Goal: Information Seeking & Learning: Learn about a topic

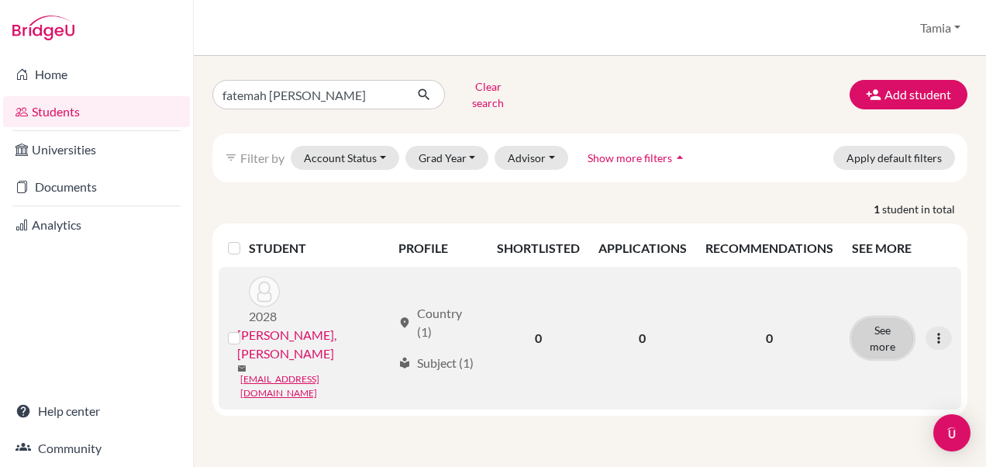
click at [879, 318] on button "See more" at bounding box center [882, 338] width 61 height 40
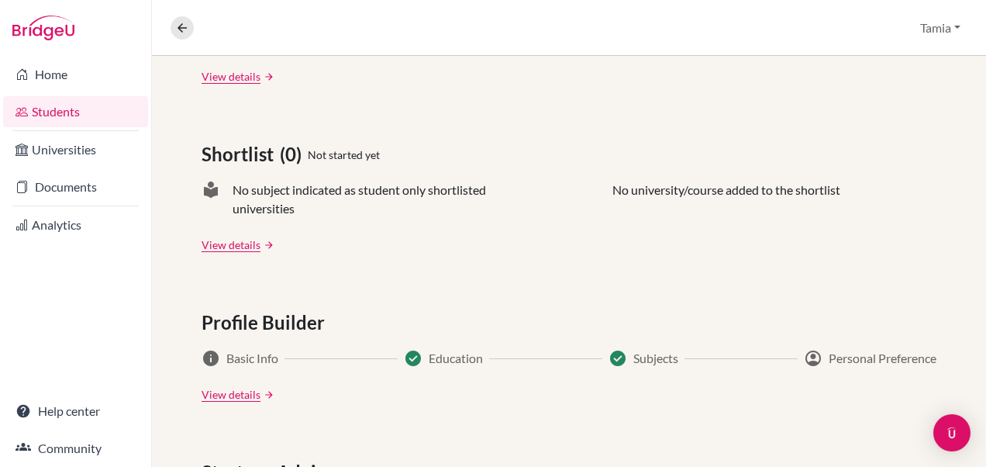
scroll to position [603, 0]
click at [231, 396] on link "View details" at bounding box center [231, 395] width 59 height 16
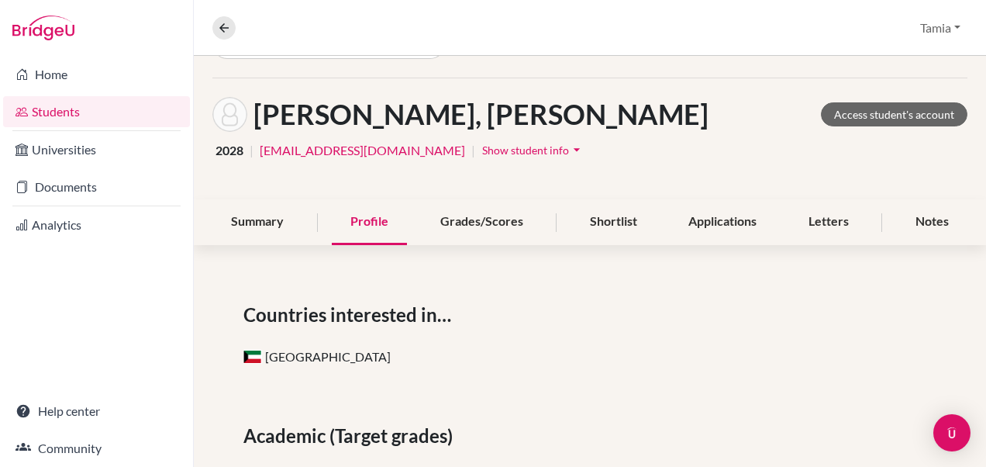
scroll to position [28, 0]
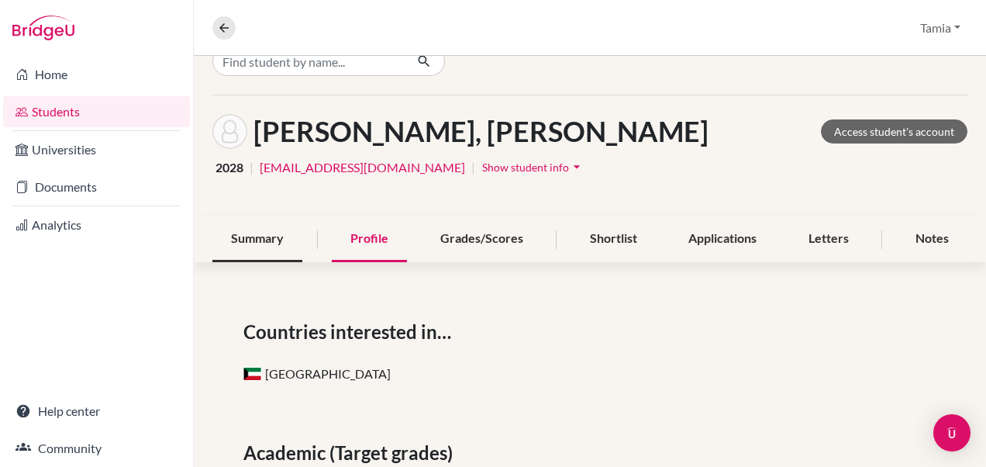
click at [259, 237] on div "Summary" at bounding box center [257, 239] width 90 height 46
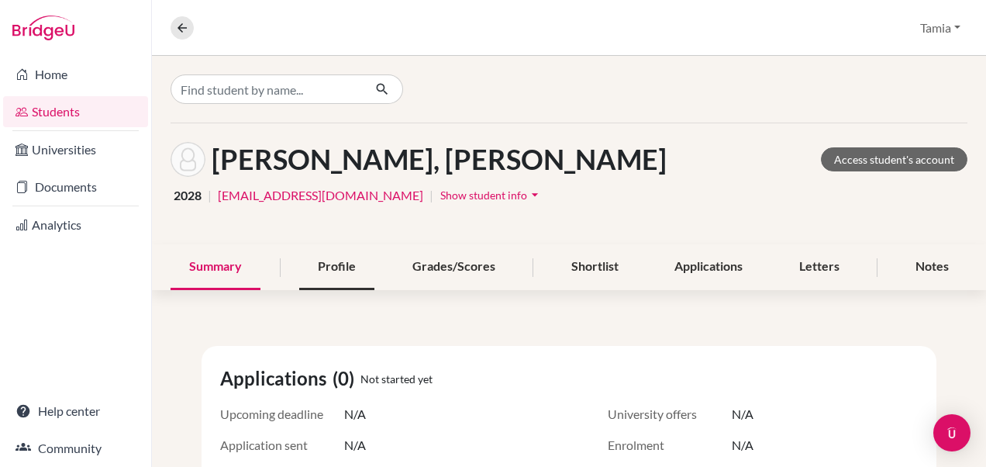
click at [332, 265] on div "Profile" at bounding box center [336, 267] width 75 height 46
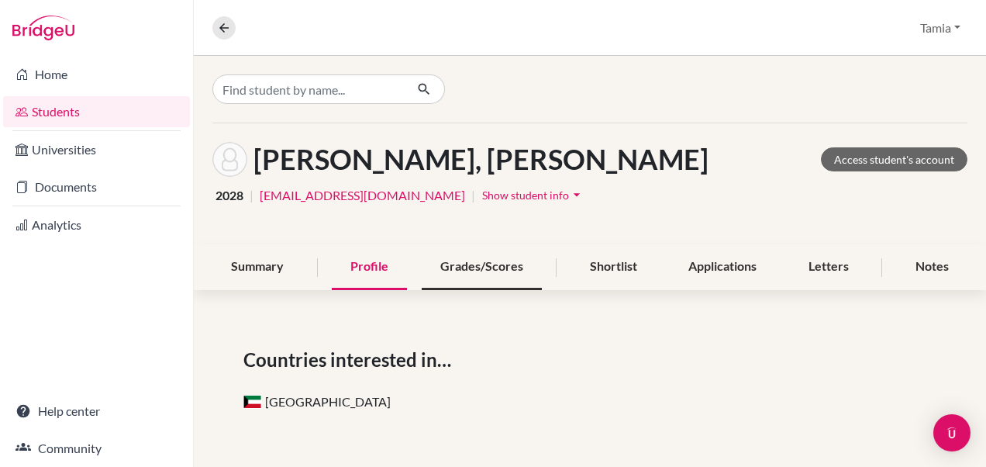
click at [466, 264] on div "Grades/Scores" at bounding box center [482, 267] width 120 height 46
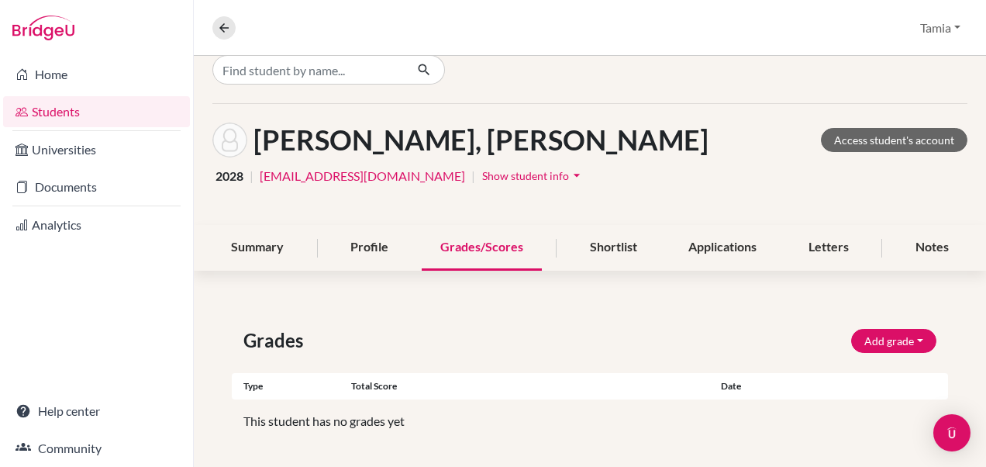
scroll to position [16, 0]
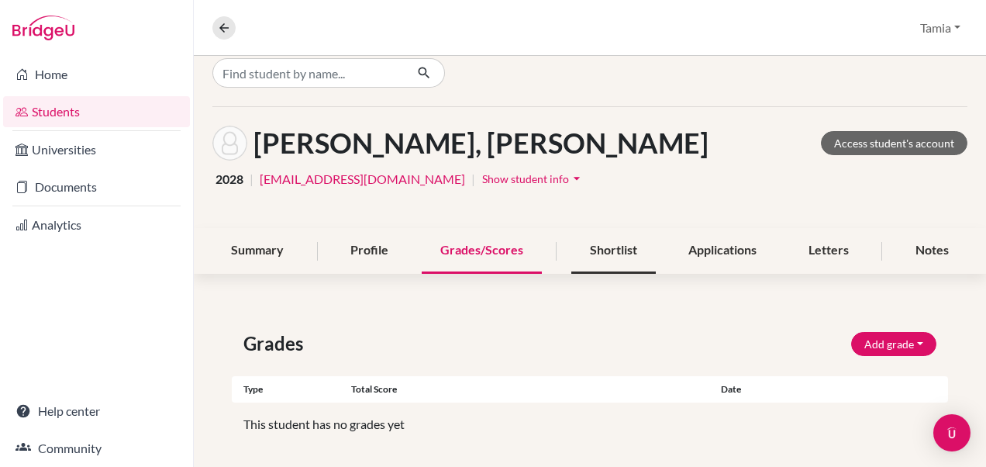
click at [609, 250] on div "Shortlist" at bounding box center [613, 251] width 84 height 46
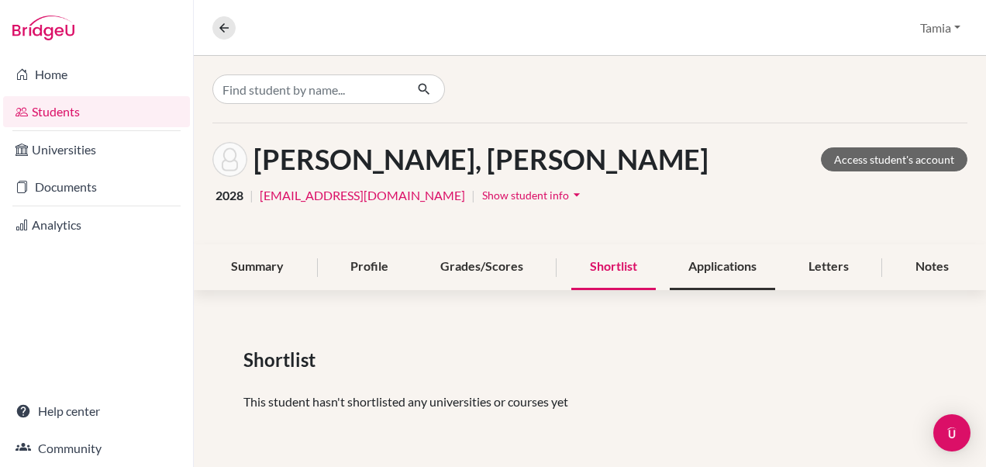
click at [721, 267] on div "Applications" at bounding box center [722, 267] width 105 height 46
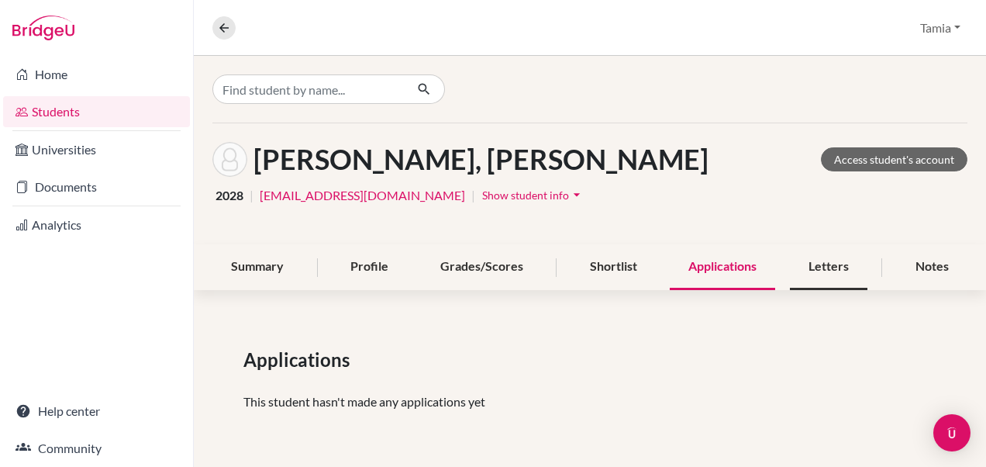
click at [831, 258] on div "Letters" at bounding box center [829, 267] width 78 height 46
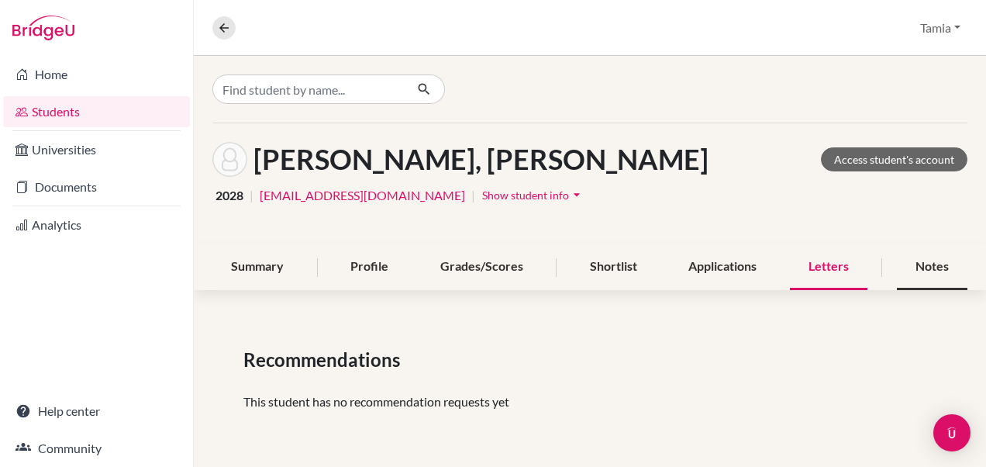
click at [923, 265] on div "Notes" at bounding box center [932, 267] width 71 height 46
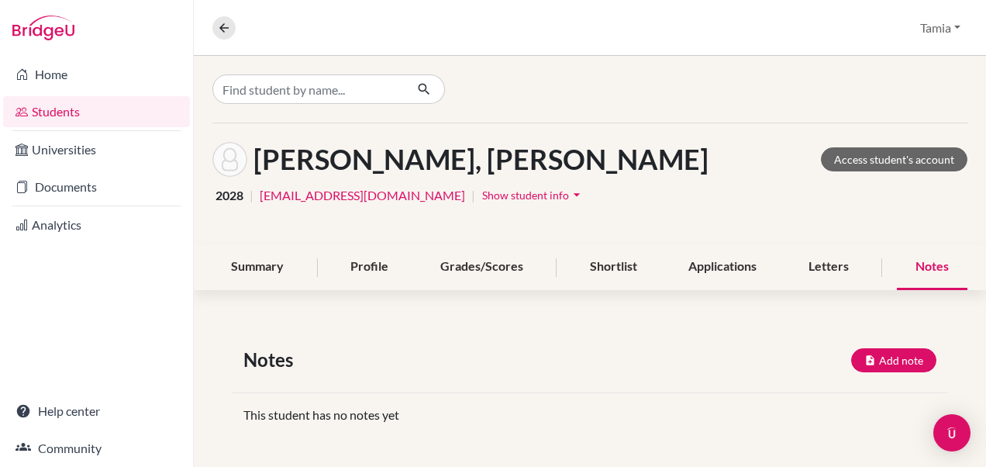
scroll to position [5, 0]
